Goal: Task Accomplishment & Management: Manage account settings

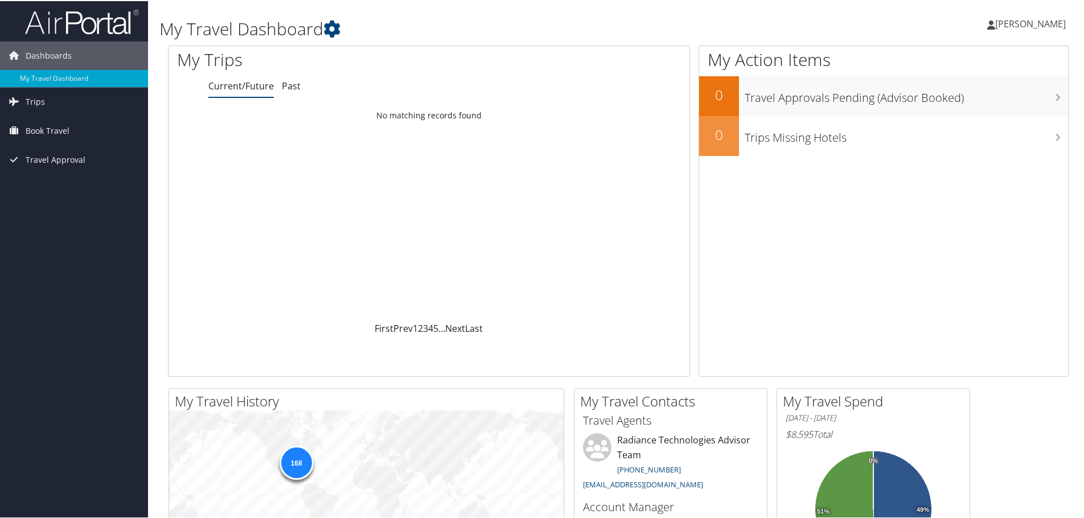
click at [1023, 23] on span "[PERSON_NAME]" at bounding box center [1030, 23] width 71 height 13
click at [965, 98] on link "View Travel Profile" at bounding box center [1000, 101] width 127 height 19
click at [1021, 28] on span "[PERSON_NAME]" at bounding box center [1030, 23] width 71 height 13
click at [957, 186] on link "Sign Out" at bounding box center [1000, 185] width 127 height 19
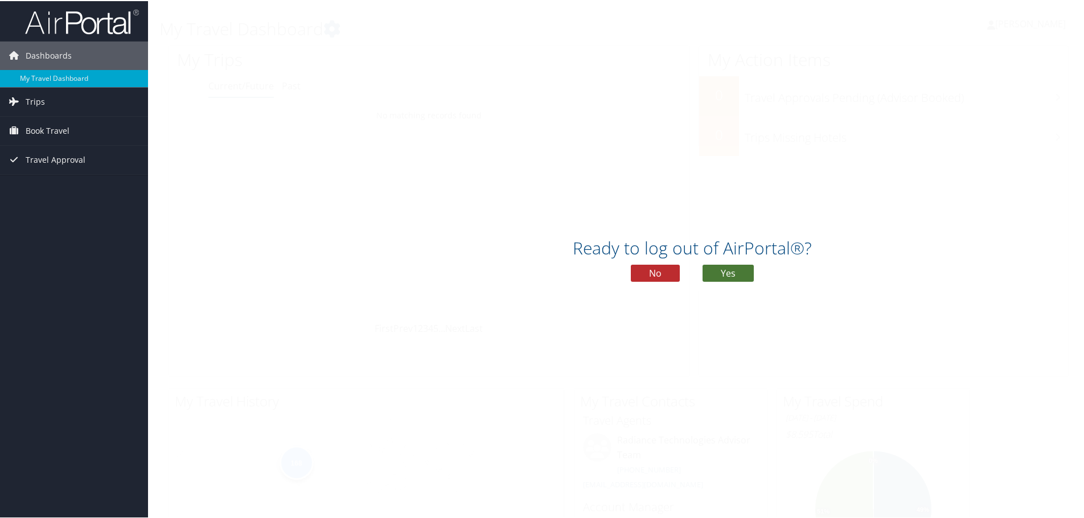
click at [721, 270] on button "Yes" at bounding box center [727, 271] width 51 height 17
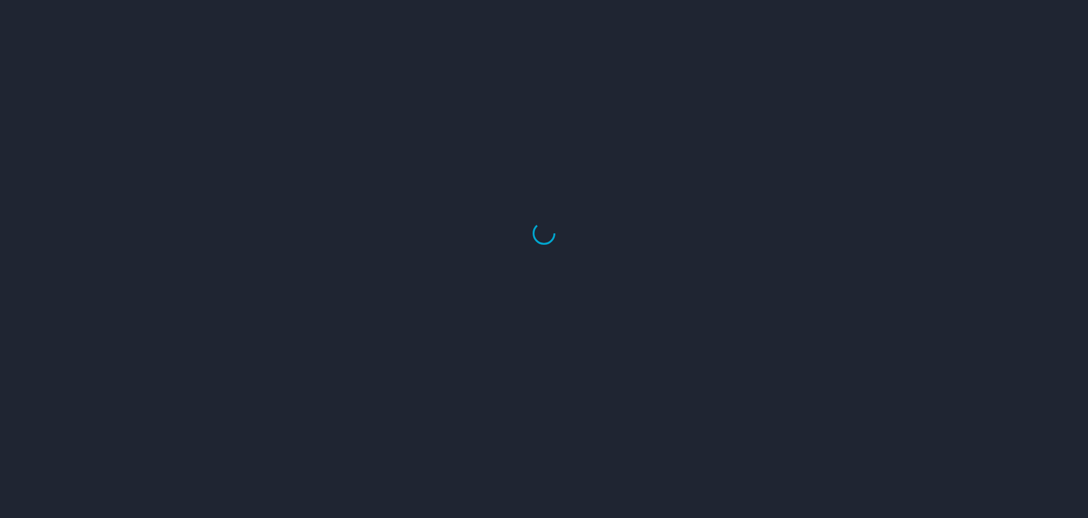
select select "US"
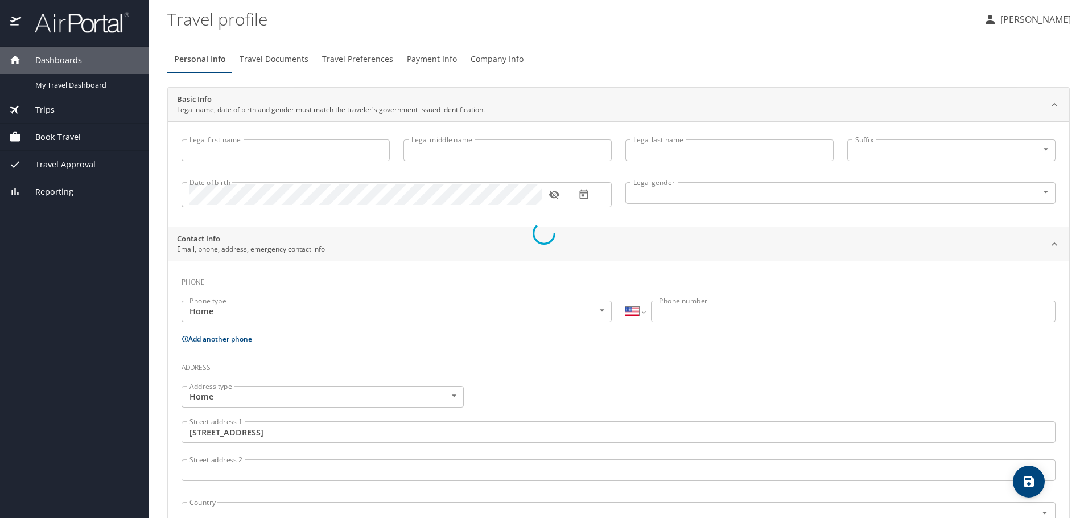
type input "[PERSON_NAME]"
type input "[DEMOGRAPHIC_DATA]"
type input "[PERSON_NAME]"
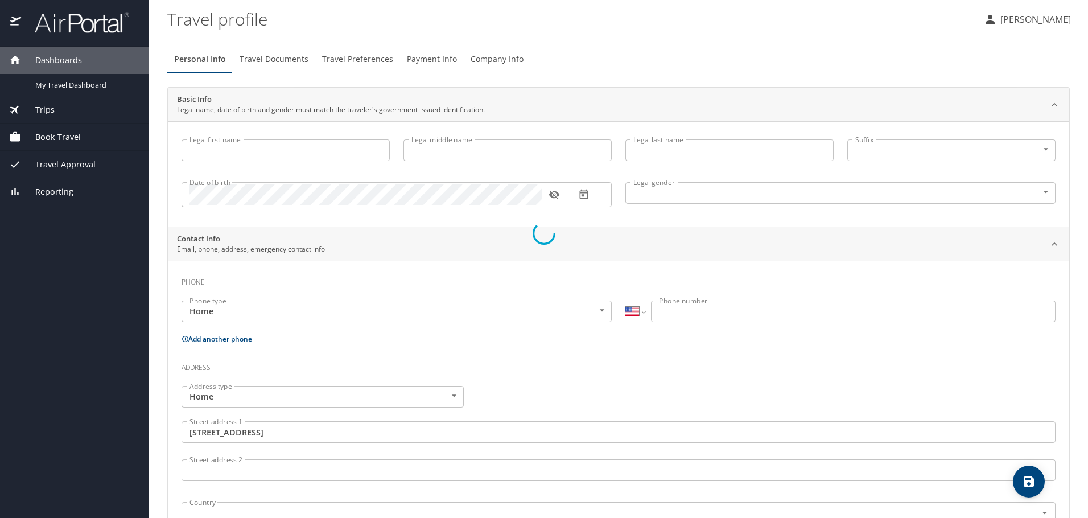
type input "[PERSON_NAME]"
type input "[PHONE_NUMBER]"
type input "[PERSON_NAME][EMAIL_ADDRESS][PERSON_NAME][DOMAIN_NAME]"
type input "[GEOGRAPHIC_DATA]"
type input "[US_STATE]"
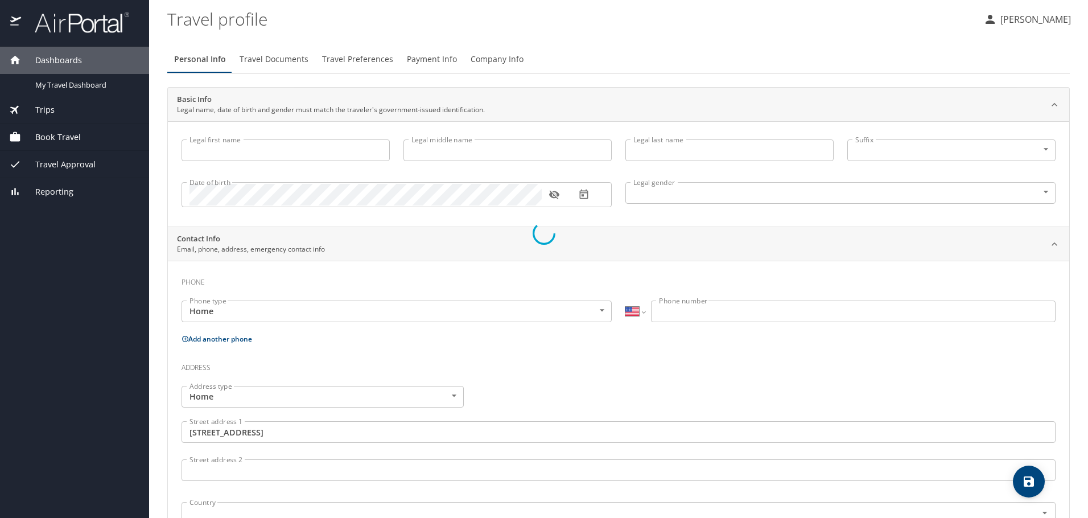
type input "[GEOGRAPHIC_DATA]"
type input "[US_STATE]"
select select "US"
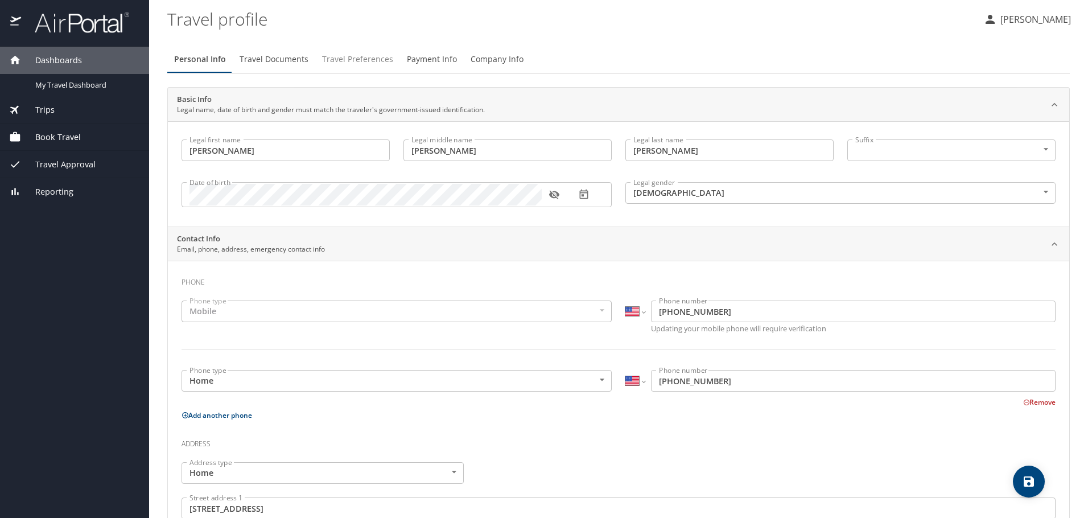
click at [355, 68] on button "Travel Preferences" at bounding box center [357, 59] width 85 height 27
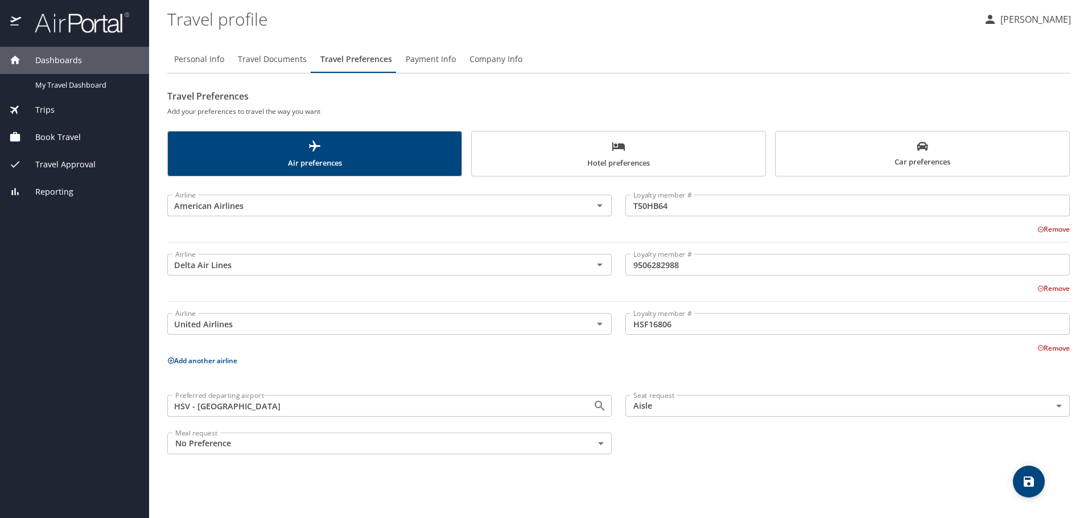
click at [621, 155] on span "Hotel preferences" at bounding box center [619, 154] width 280 height 30
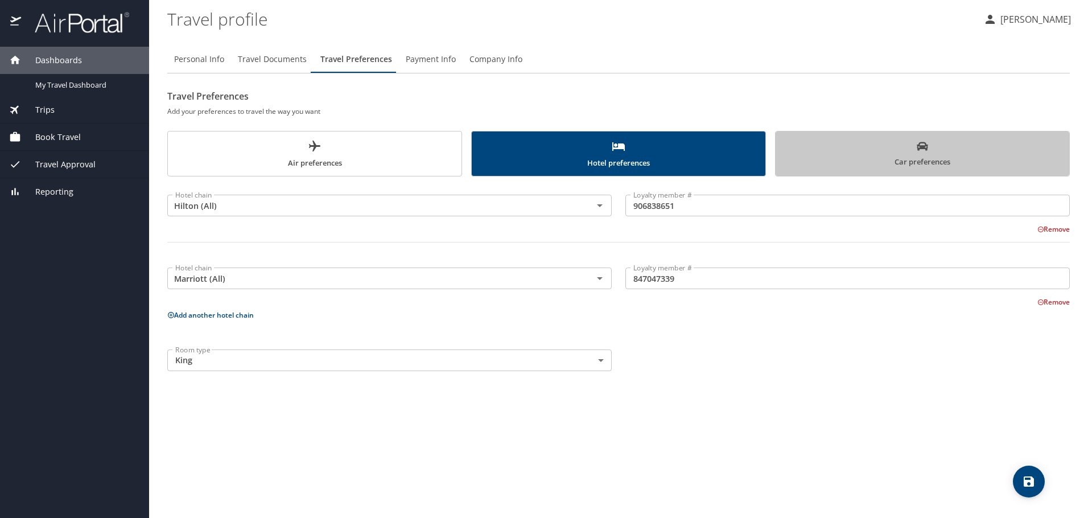
click at [925, 150] on icon "scrollable force tabs example" at bounding box center [922, 146] width 11 height 11
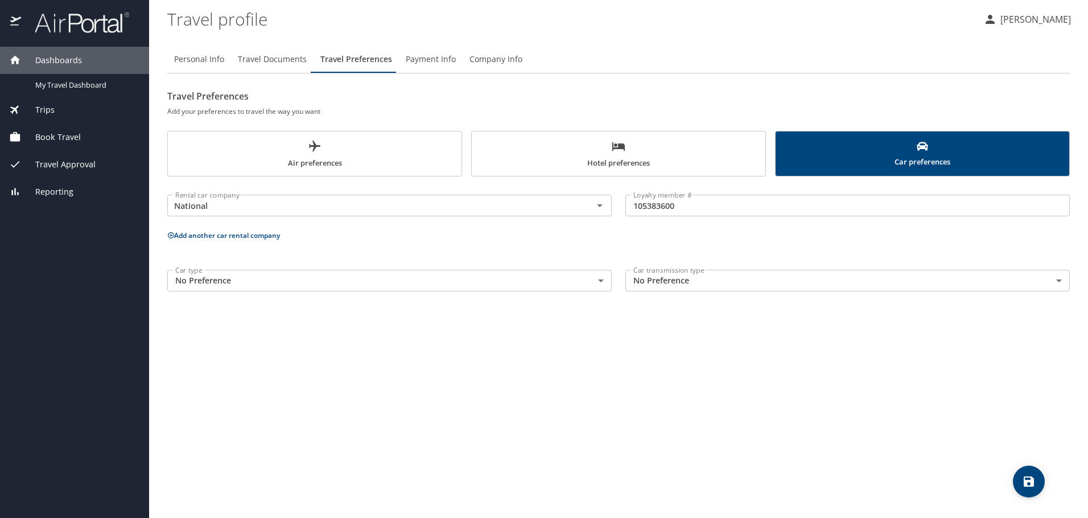
click at [1025, 19] on p "[PERSON_NAME]" at bounding box center [1034, 20] width 74 height 14
click at [989, 133] on li "Sign out" at bounding box center [1023, 127] width 116 height 20
